Goal: Task Accomplishment & Management: Manage account settings

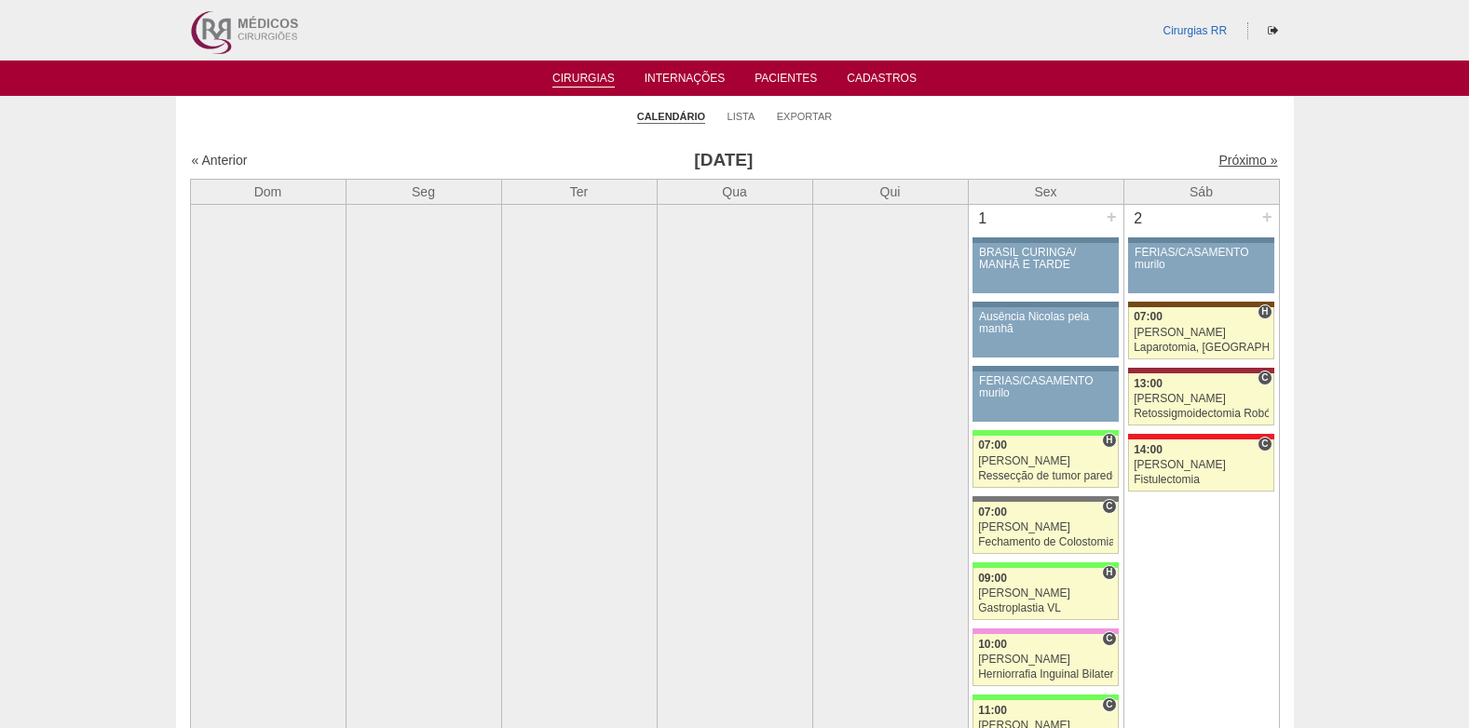
click at [1221, 164] on link "Próximo »" at bounding box center [1247, 160] width 59 height 15
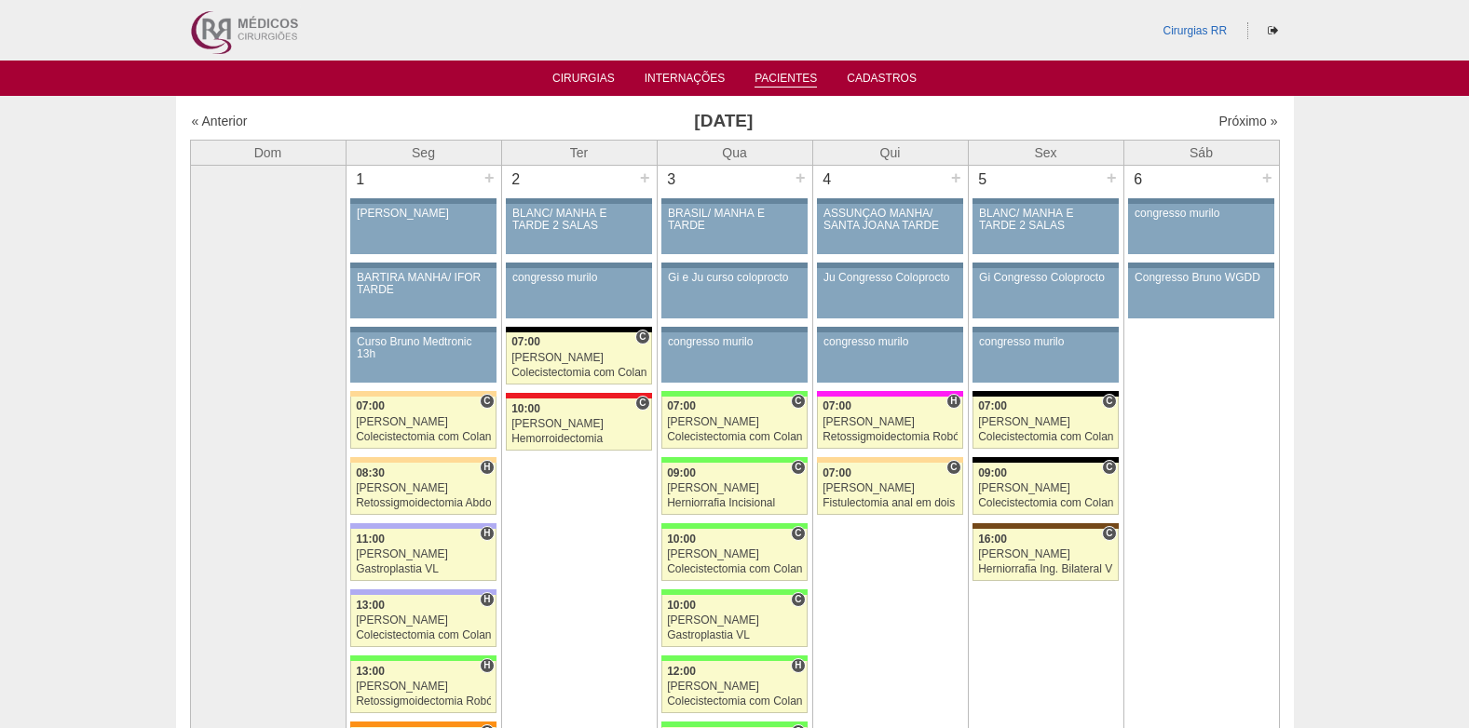
click at [784, 76] on link "Pacientes" at bounding box center [785, 80] width 62 height 16
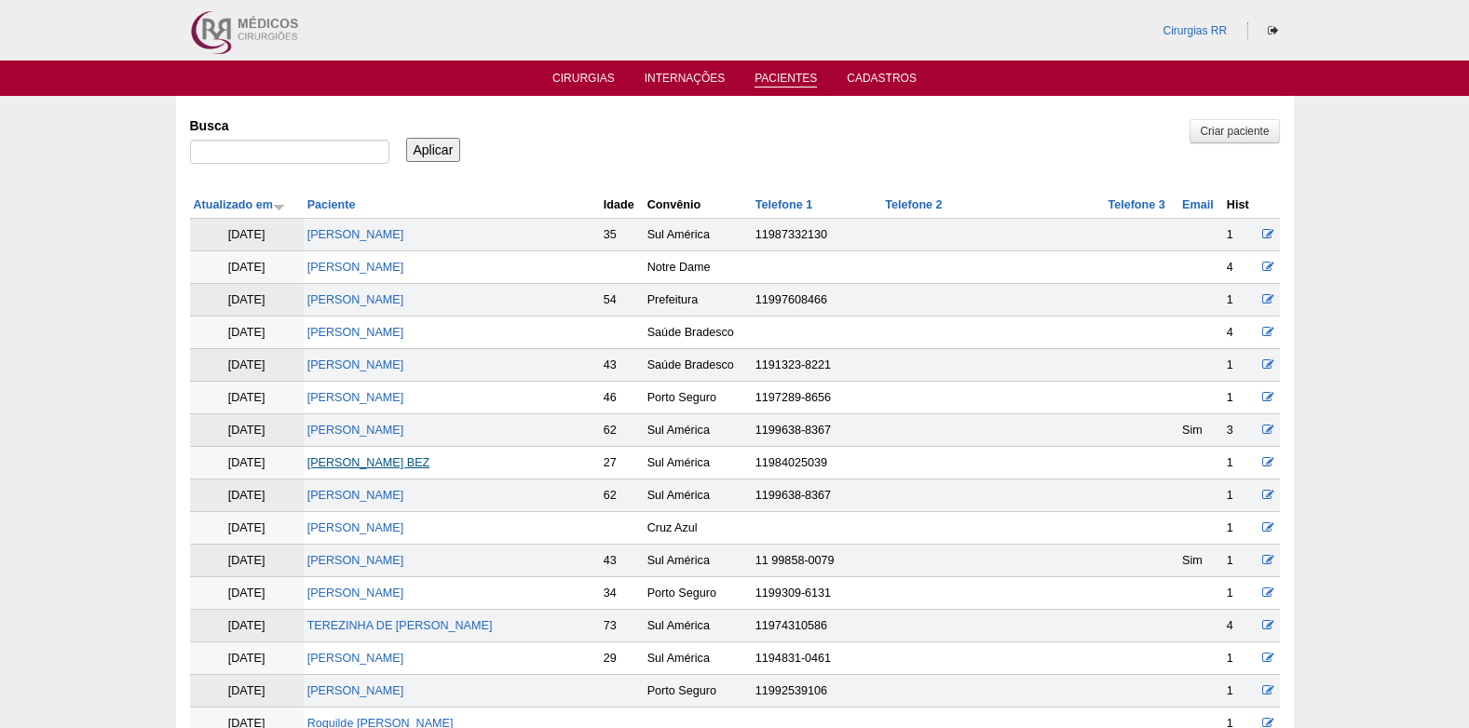
click at [363, 458] on link "REBECCA DE MELO OLIVEIRA BEZ" at bounding box center [368, 462] width 123 height 13
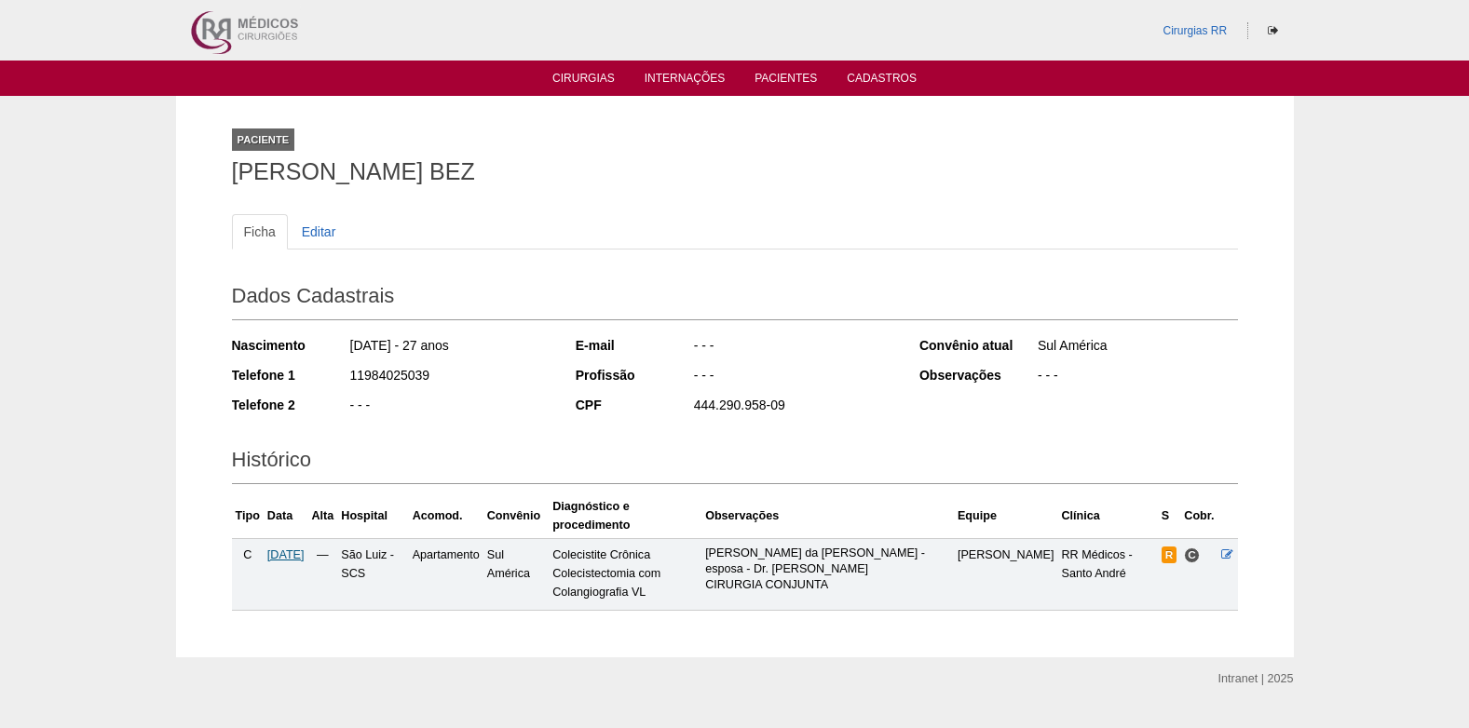
click at [301, 549] on span "01/10/2025" at bounding box center [285, 555] width 37 height 13
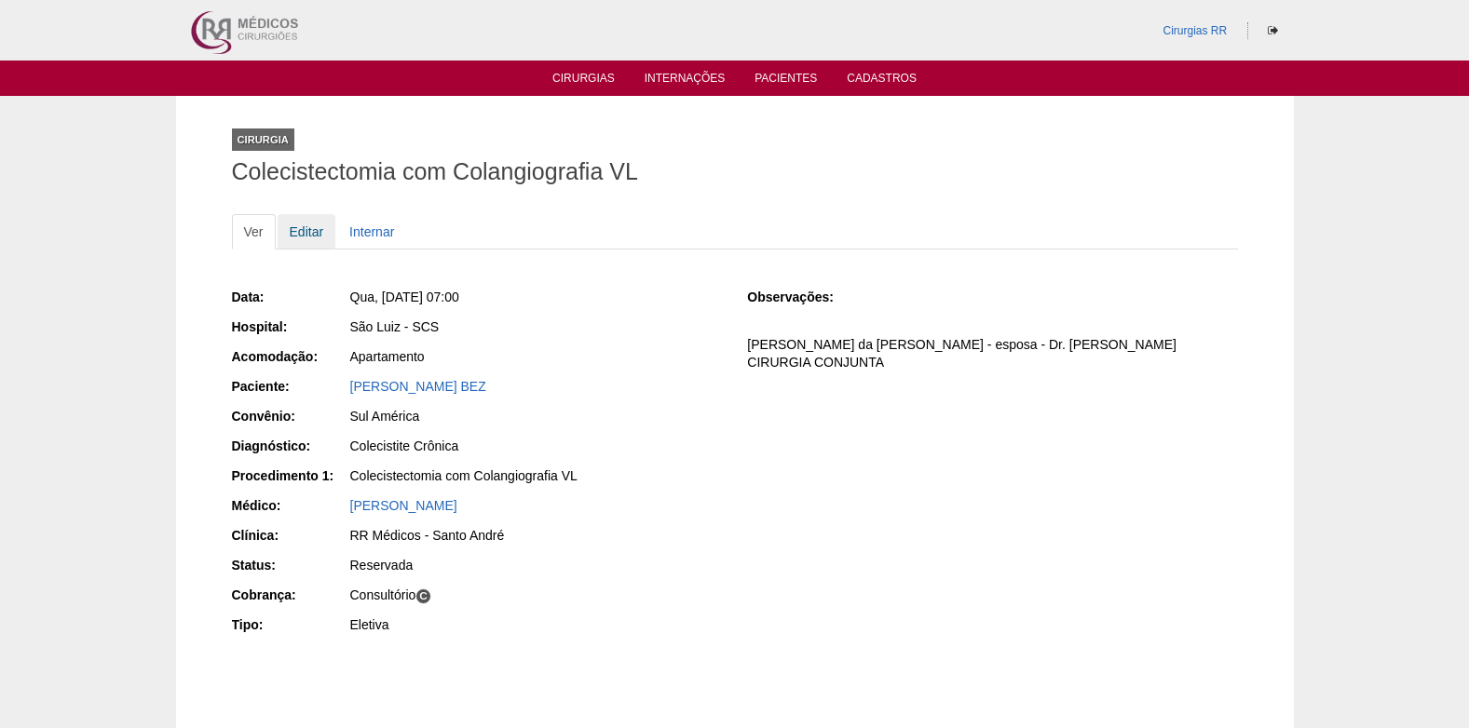
click at [312, 232] on link "Editar" at bounding box center [307, 231] width 59 height 35
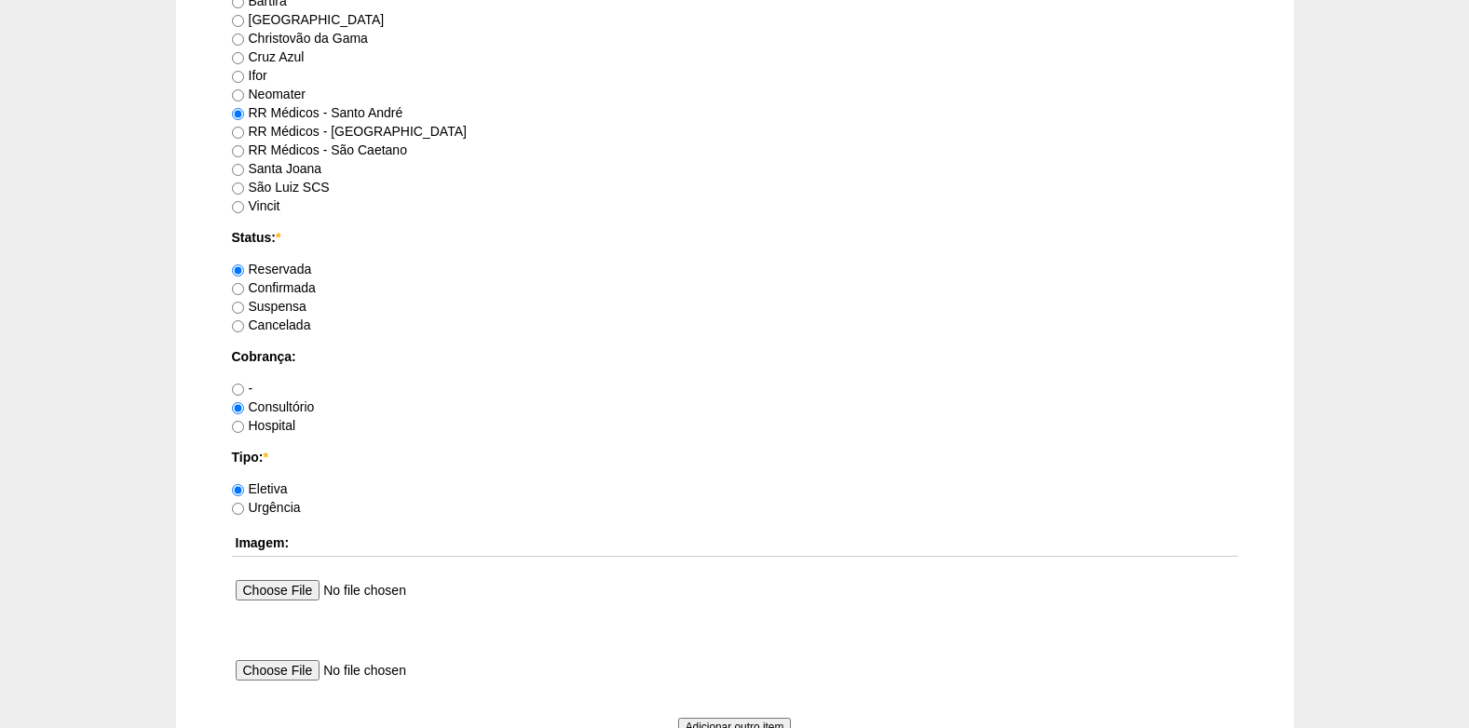
scroll to position [1304, 0]
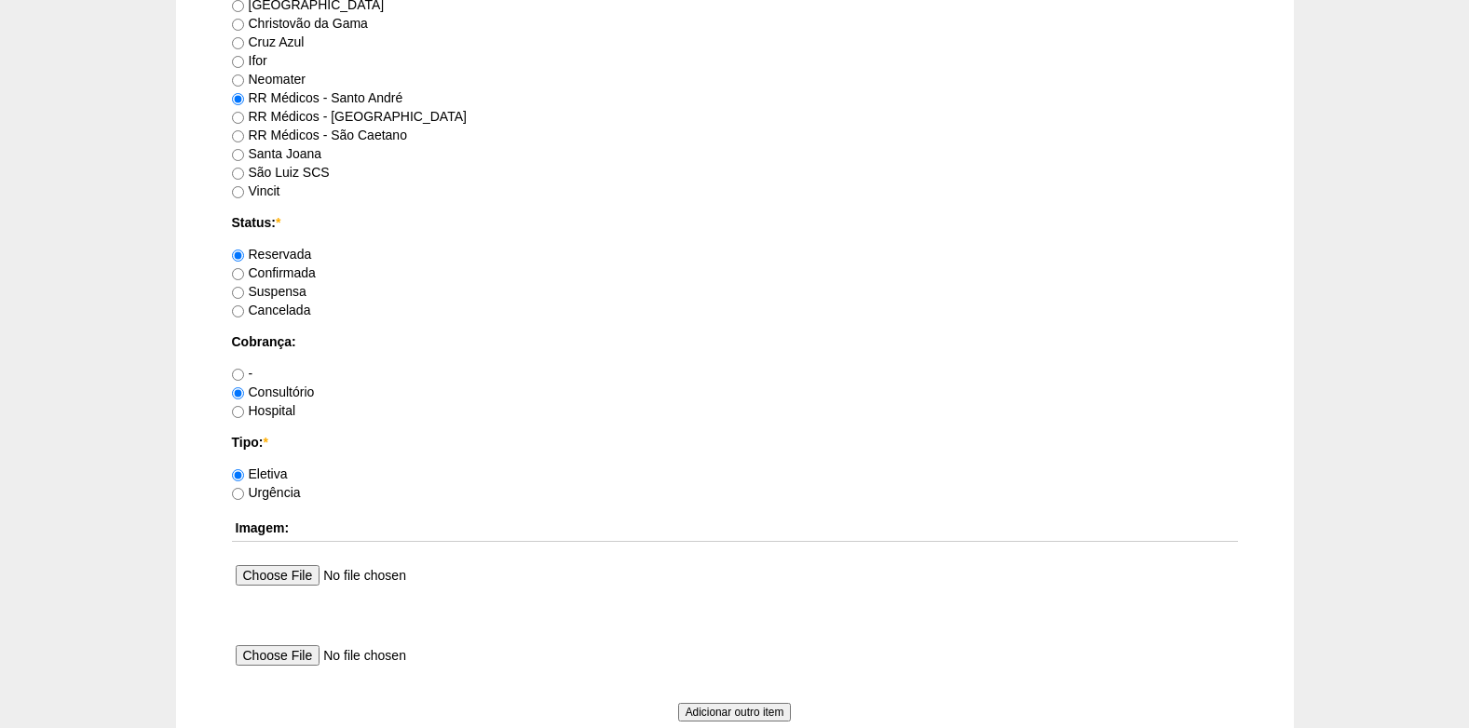
click at [245, 271] on label "Confirmada" at bounding box center [274, 272] width 84 height 15
click at [244, 271] on input "Confirmada" at bounding box center [238, 274] width 12 height 12
radio input "true"
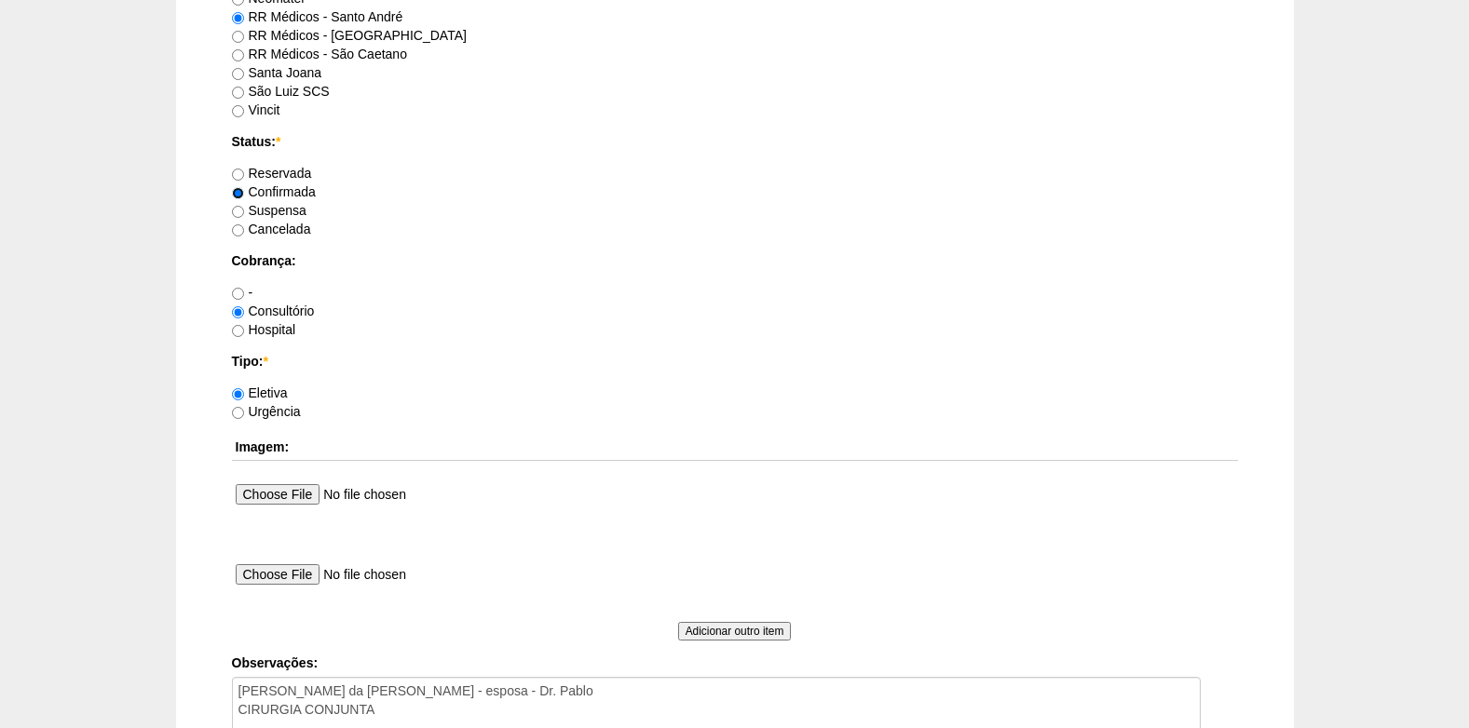
scroll to position [1490, 0]
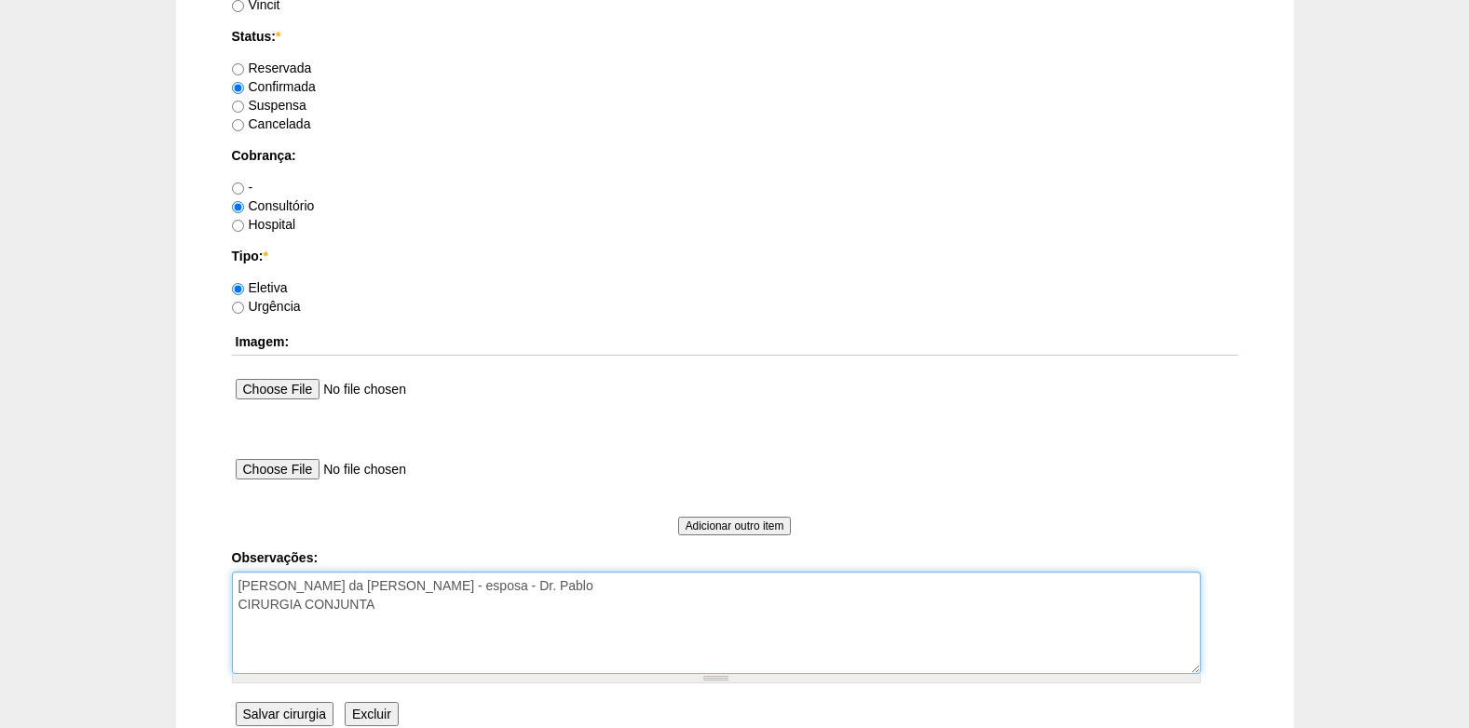
click at [469, 586] on textarea "Irma da Isabella - esposa - Dr. Pablo CIRURGIA CONJUNTA" at bounding box center [716, 623] width 969 height 102
click at [417, 605] on textarea "Irma da Isabella - esposa - Dr. Pablo CIRURGIA CONJUNTA" at bounding box center [716, 623] width 969 height 102
type textarea "Irma da Isabella - esposa - Dr. Pablo CIRURGIA CONJUNTA COBRANÇA CONSULTÓRIO"
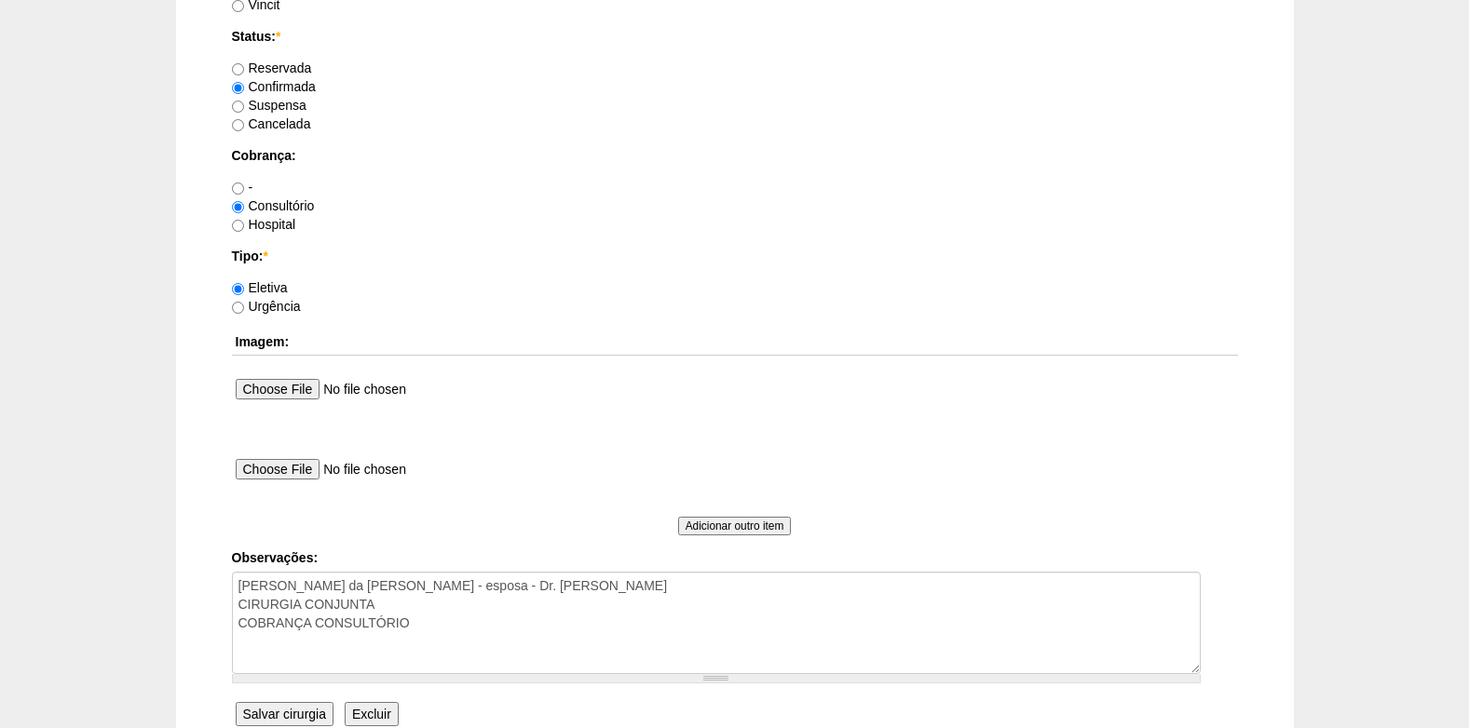
click at [292, 712] on input "Salvar cirurgia" at bounding box center [285, 714] width 98 height 24
